Goal: Check status: Check status

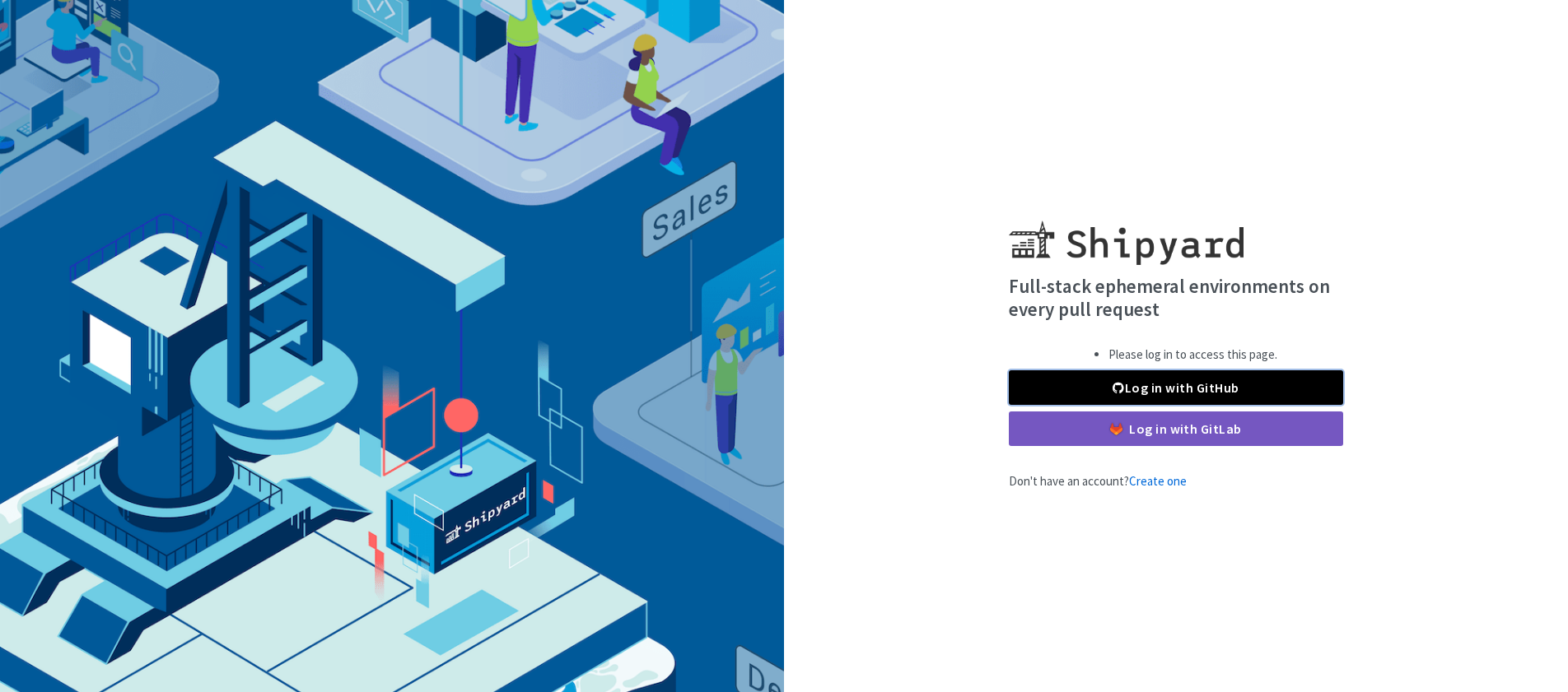
click at [1189, 382] on link "Log in with GitHub" at bounding box center [1175, 387] width 334 height 35
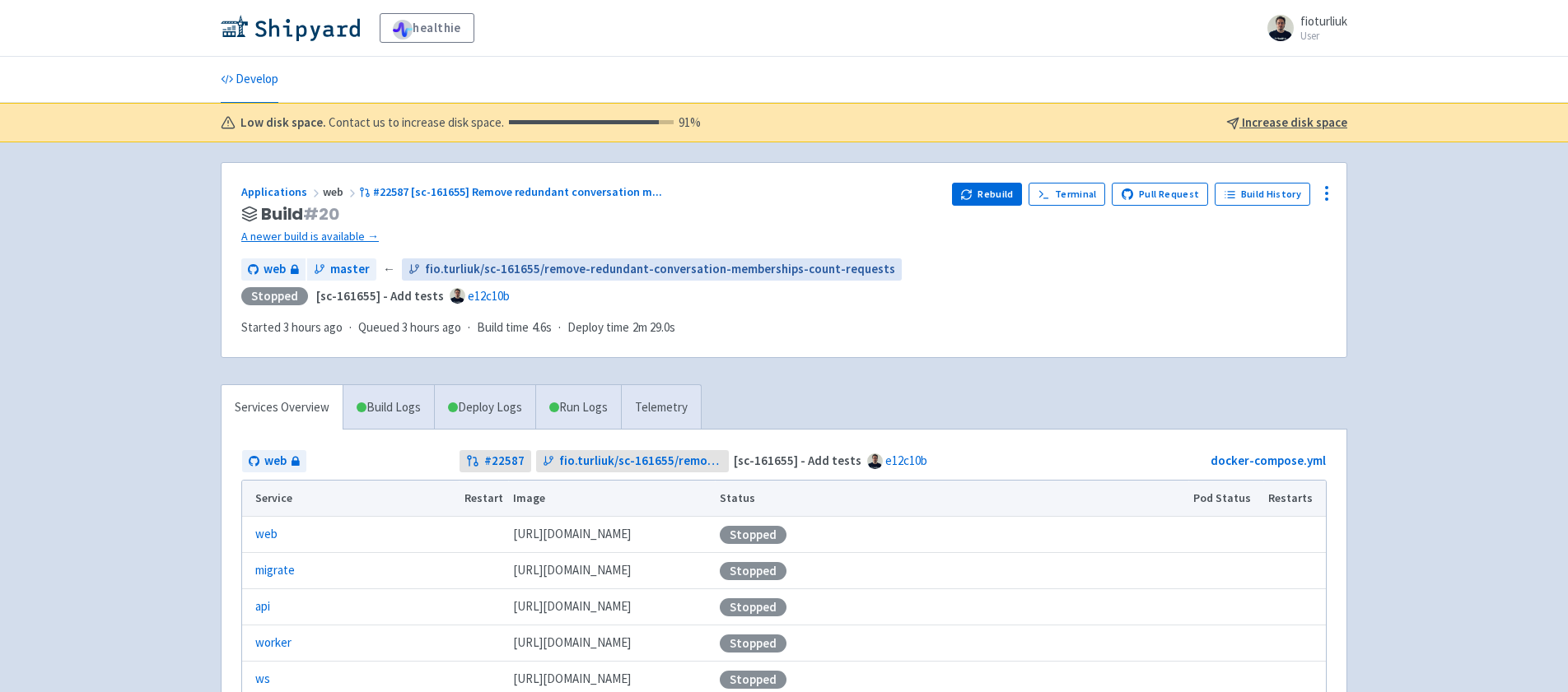
click at [480, 262] on span "fio.turliuk/sc-161655/remove-redundant-conversation-memberships-count-requests" at bounding box center [659, 269] width 470 height 19
click at [335, 238] on link "A newer build is available →" at bounding box center [589, 236] width 697 height 19
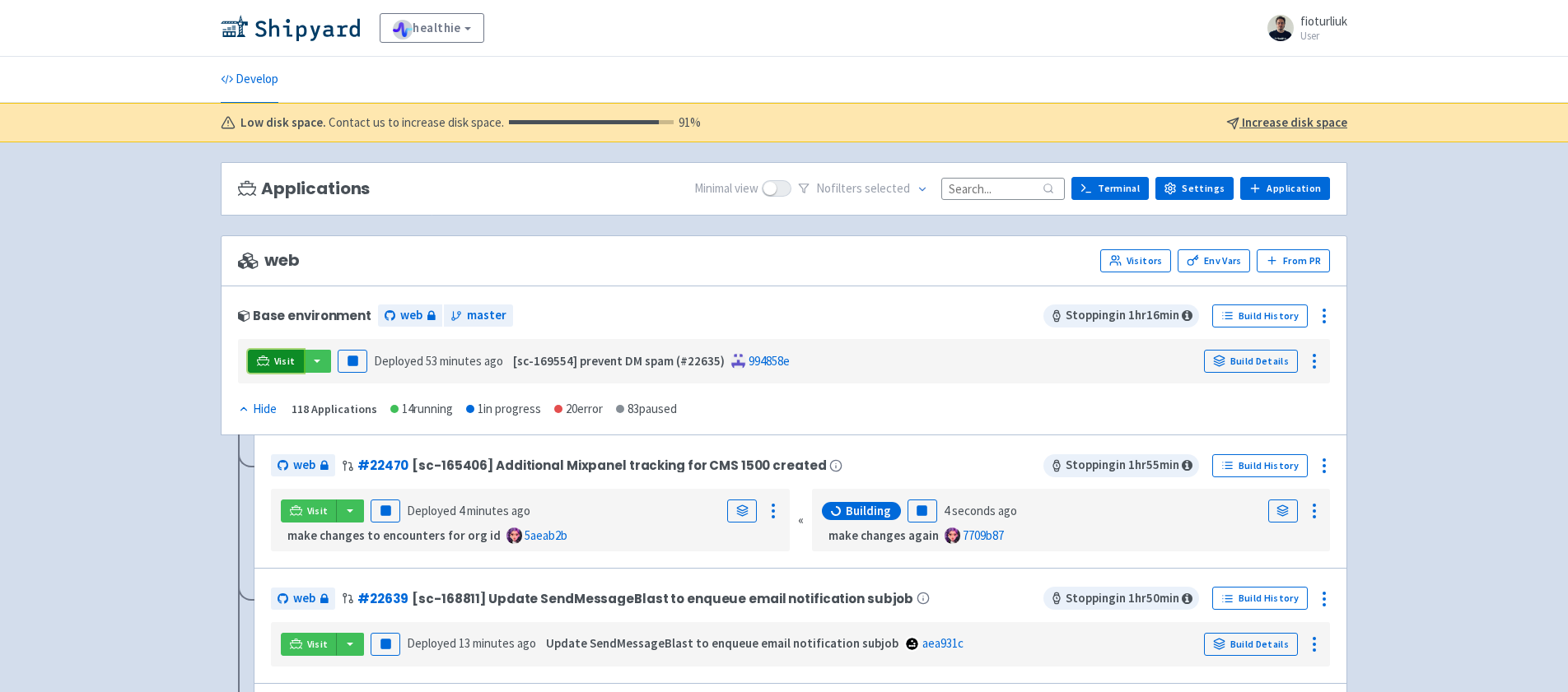
click at [269, 366] on link "Visit" at bounding box center [275, 361] width 56 height 23
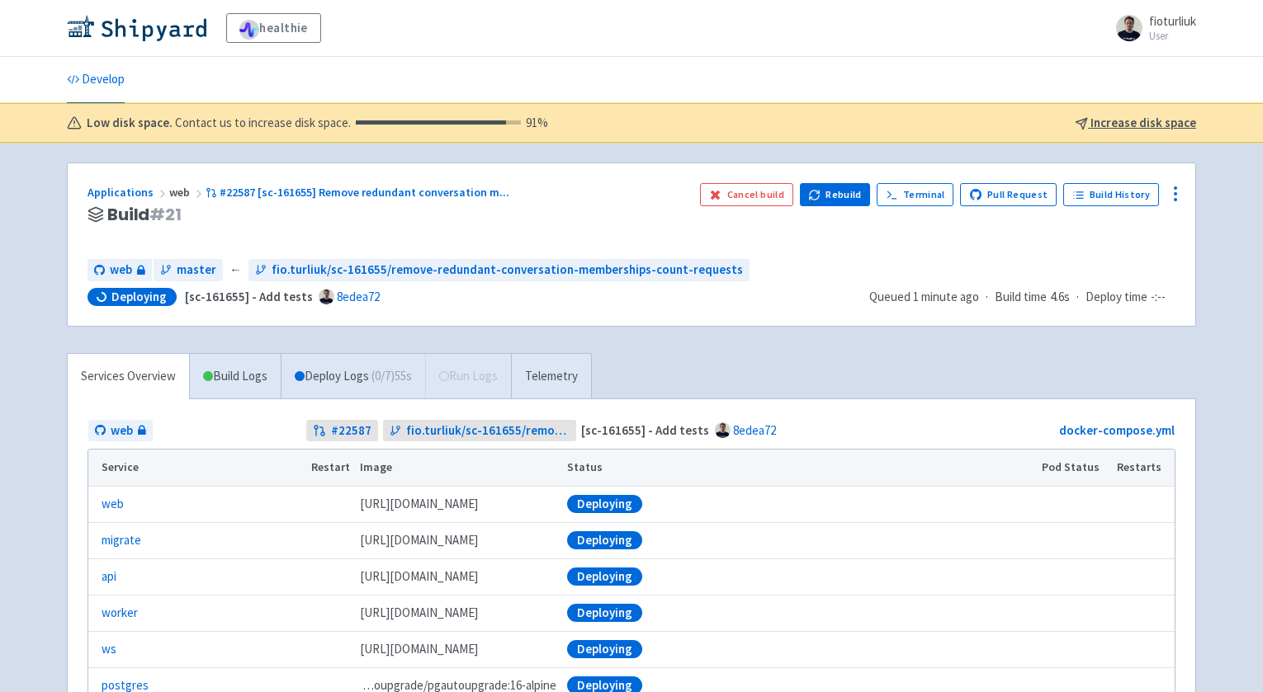
scroll to position [180, 0]
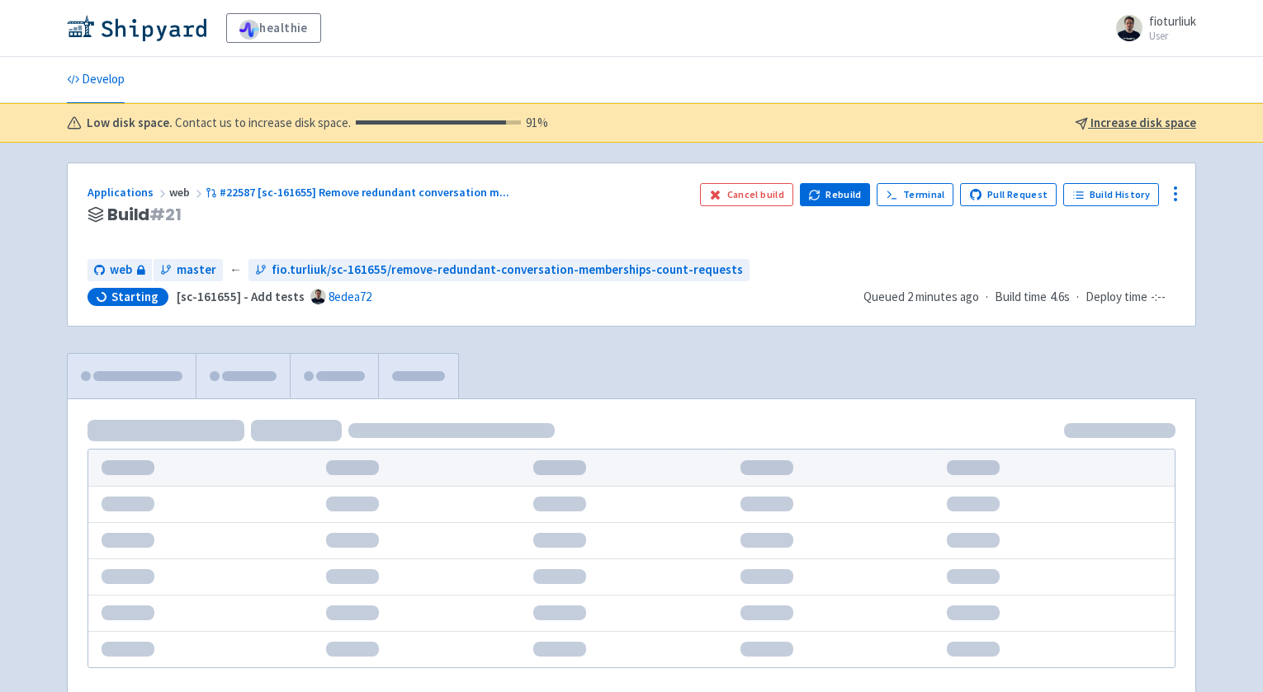
scroll to position [125, 0]
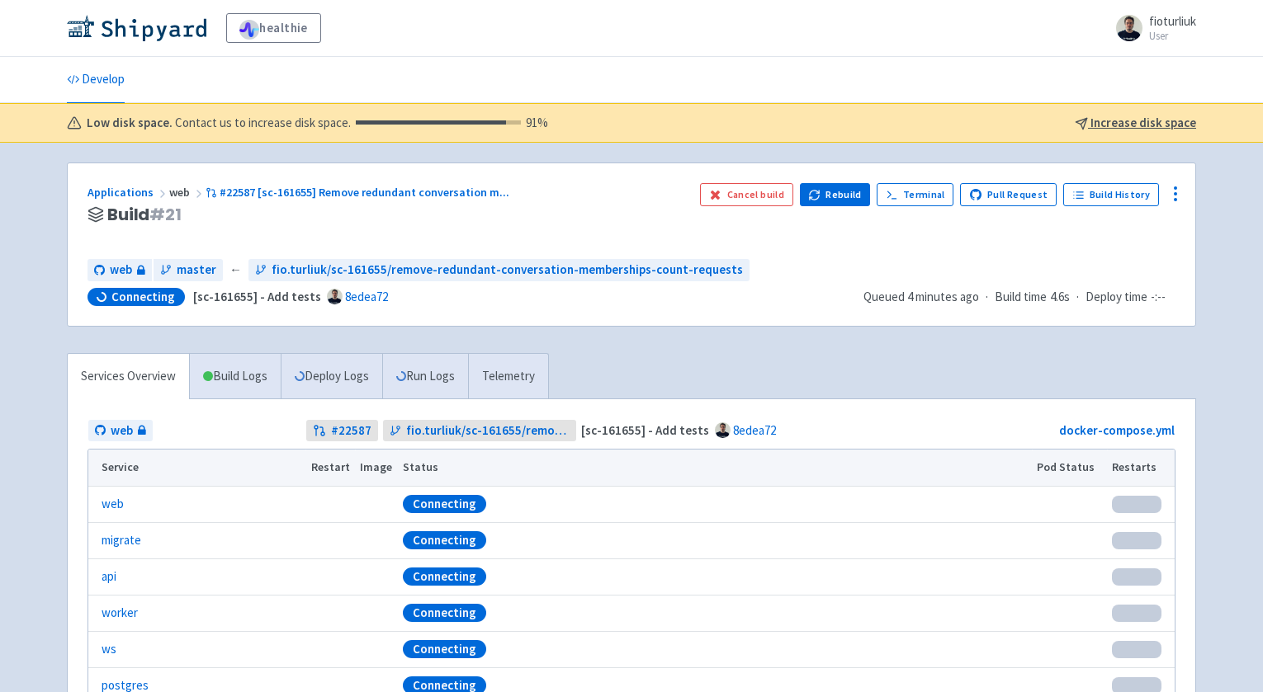
scroll to position [125, 0]
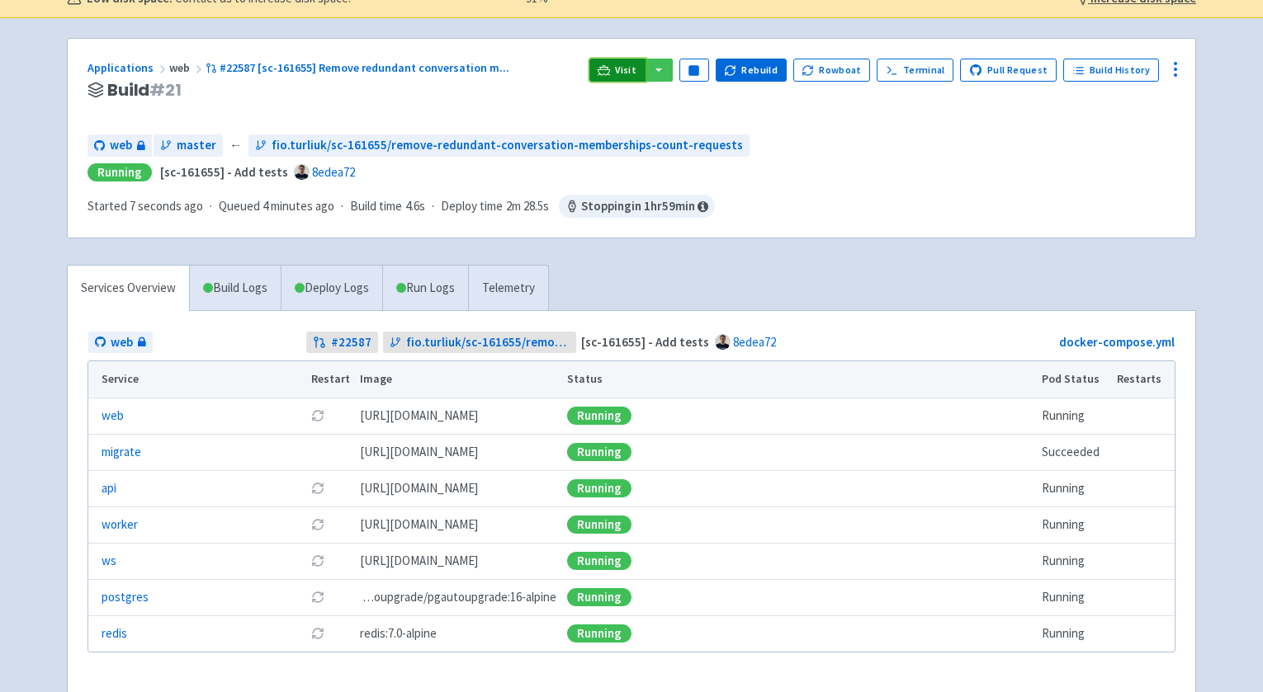
click at [624, 74] on link "Visit" at bounding box center [617, 70] width 56 height 23
